Goal: Transaction & Acquisition: Purchase product/service

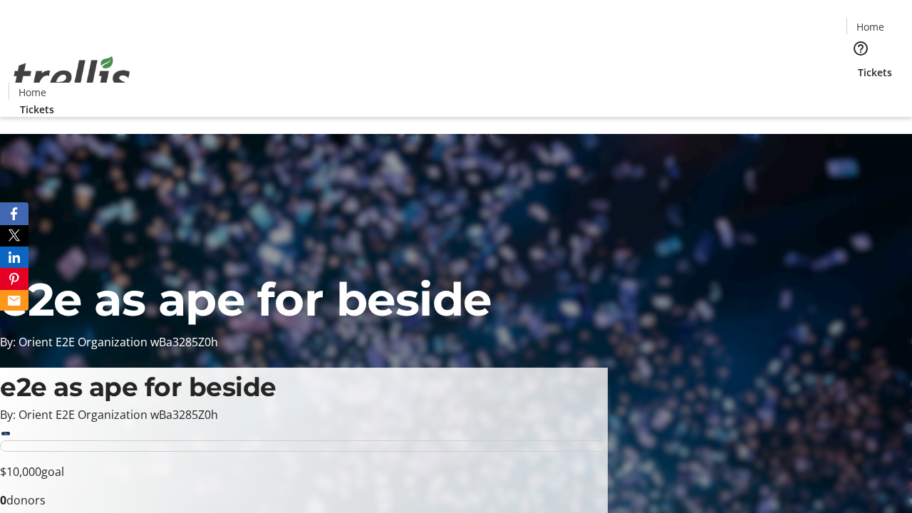
click at [857, 65] on span "Tickets" at bounding box center [874, 72] width 34 height 15
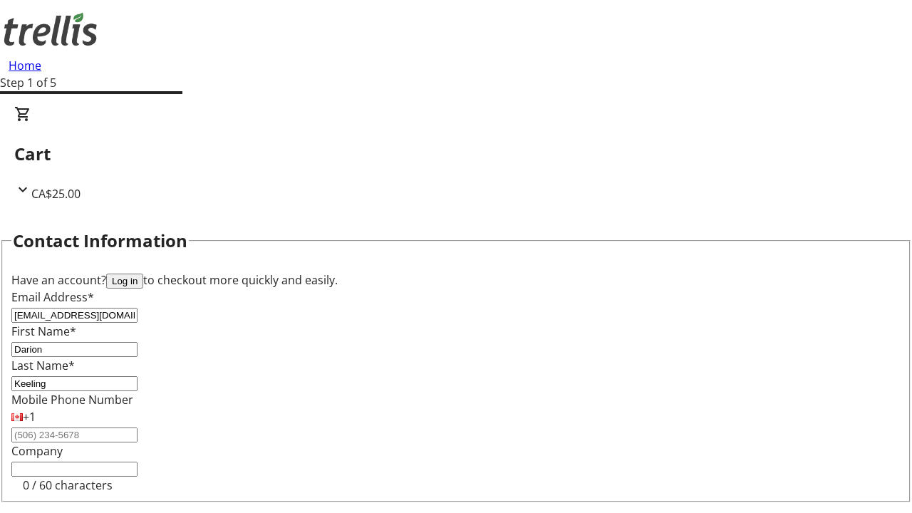
type input "Keeling"
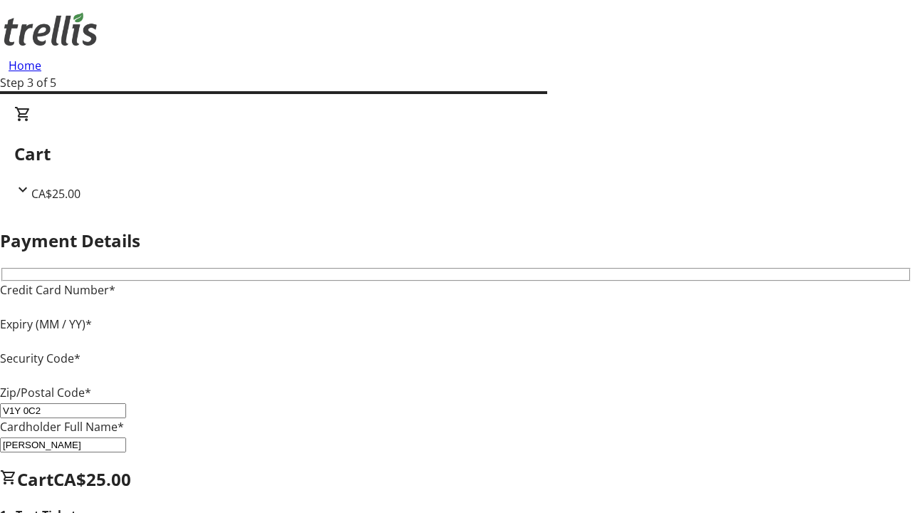
type input "V1Y 0C2"
